Goal: Information Seeking & Learning: Learn about a topic

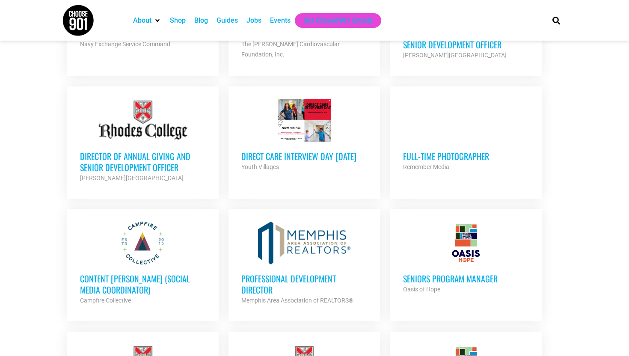
scroll to position [430, 0]
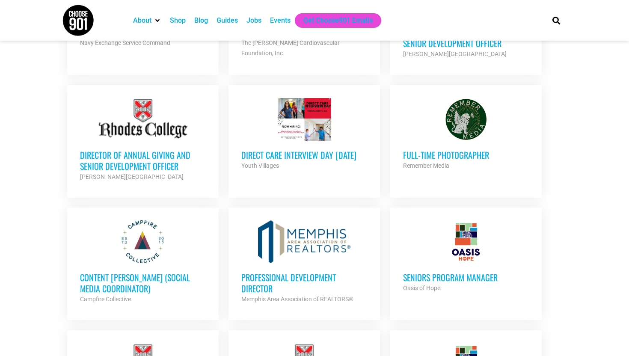
click at [270, 147] on div "Direct Care Interview Day 8/14/2025 Youth Villages Partner Org" at bounding box center [304, 156] width 126 height 30
click at [479, 258] on div at bounding box center [466, 241] width 126 height 43
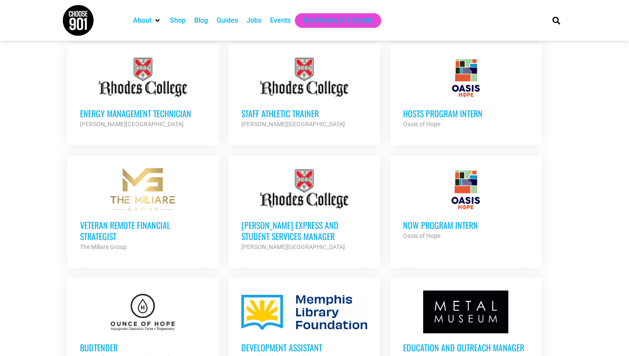
scroll to position [717, 0]
click at [459, 110] on h3 "HOSTS Program Intern" at bounding box center [466, 112] width 126 height 11
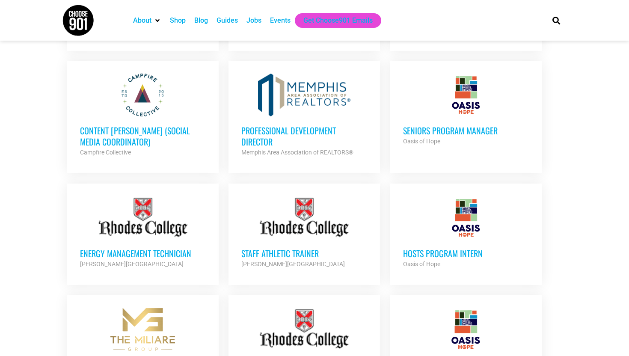
scroll to position [548, 0]
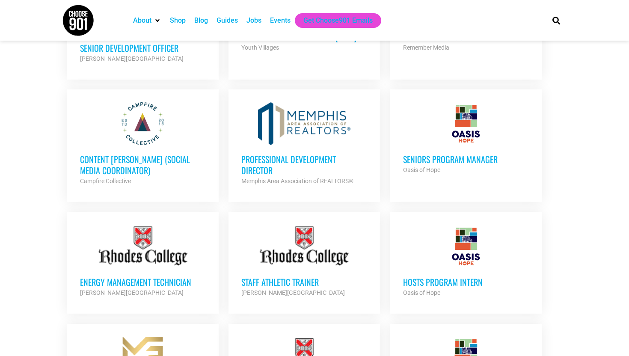
click at [441, 130] on div at bounding box center [466, 123] width 126 height 43
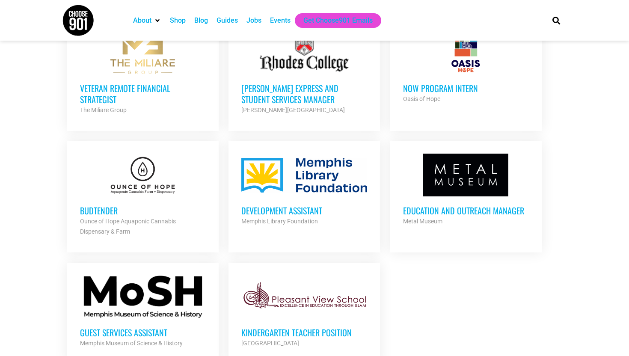
scroll to position [854, 0]
click at [275, 166] on div at bounding box center [304, 174] width 126 height 43
